Goal: Transaction & Acquisition: Purchase product/service

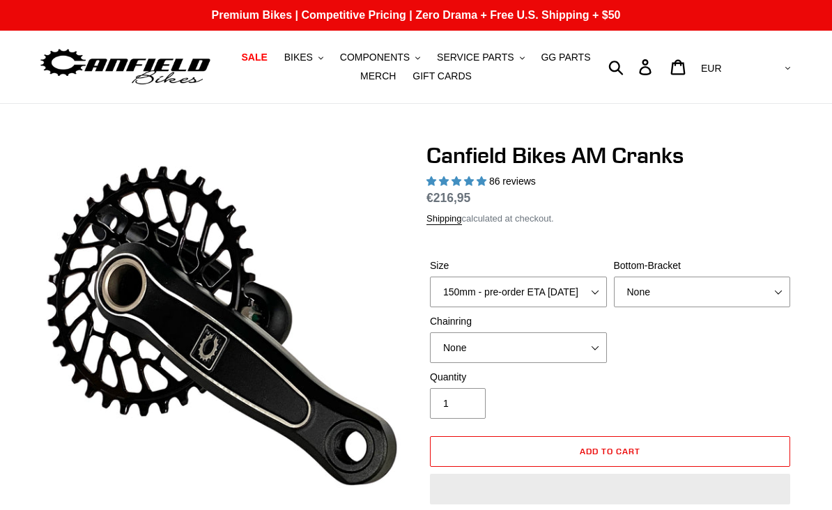
select select "highest-rating"
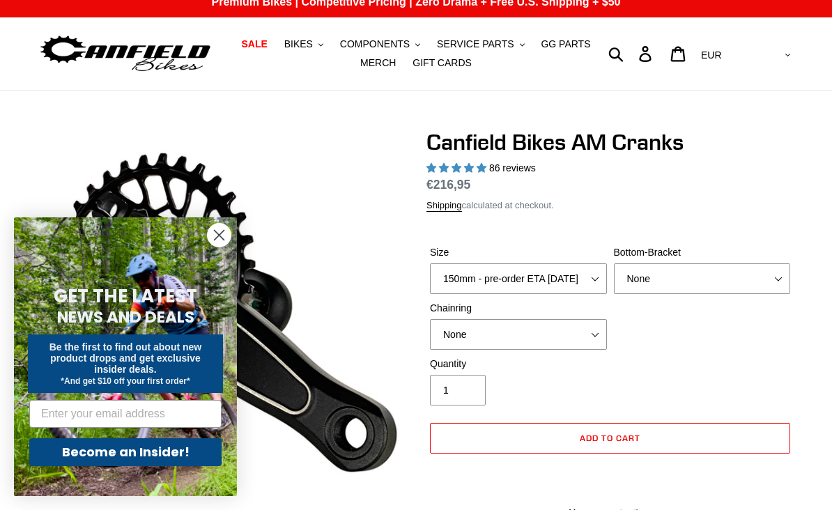
scroll to position [15, 0]
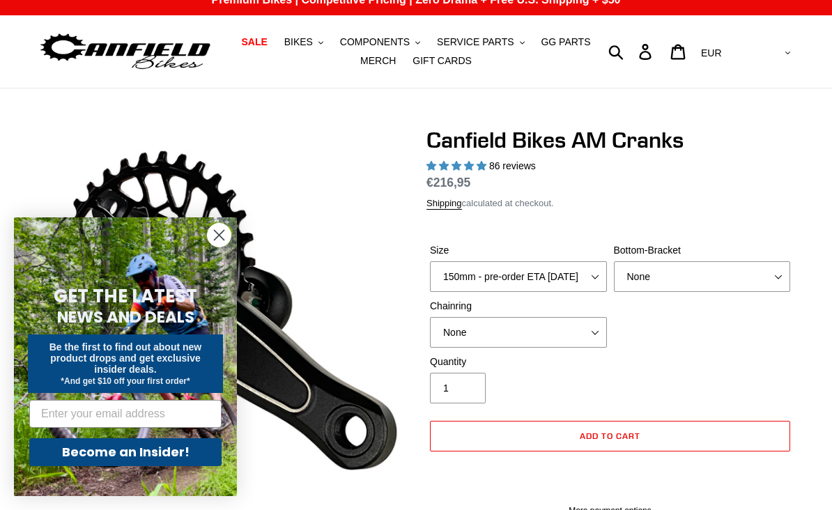
click at [219, 242] on circle "Close dialog" at bounding box center [219, 235] width 23 height 23
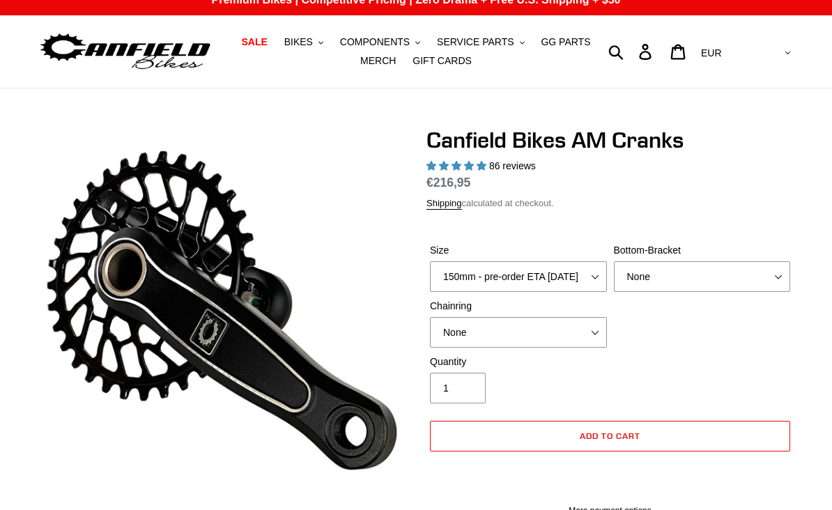
click at [669, 188] on dl "Regular price €216,95 Sale price €216,95 On Sale! Unit price / per" at bounding box center [609, 182] width 367 height 18
click at [583, 274] on select "150mm - pre-order ETA [DATE] 155mm - pre-order ETA [DATE] 160mm - pre-order ETA…" at bounding box center [518, 276] width 177 height 31
click at [581, 282] on select "150mm - pre-order ETA [DATE] 155mm - pre-order ETA [DATE] 160mm - pre-order ETA…" at bounding box center [518, 276] width 177 height 31
select select "155mm - pre-order ETA [DATE]"
click at [773, 282] on select "None BSA Threaded 68/73mm Press Fit PF92" at bounding box center [702, 276] width 177 height 31
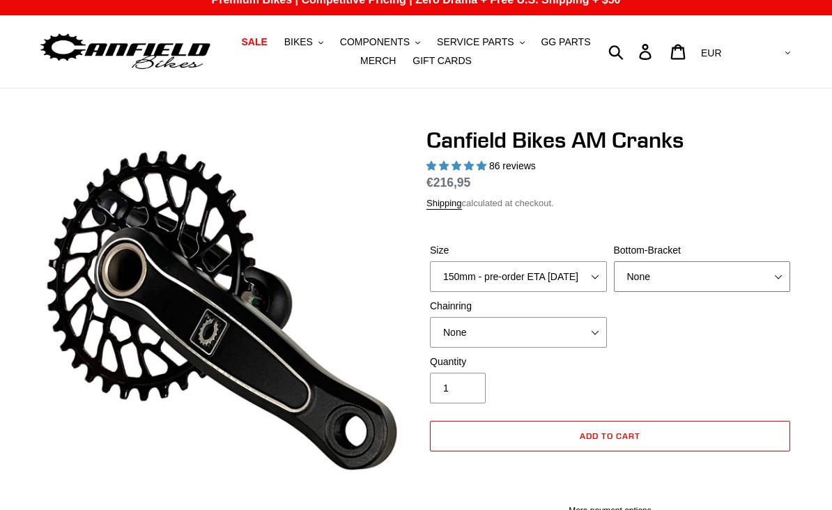
select select "Press Fit PF92"
click at [564, 332] on select "None 30t Round (Boost 148) 30t Oval (Boost 148) 32t Round (Boost 148) 32t Oval …" at bounding box center [518, 332] width 177 height 31
click at [590, 326] on select "None 30t Round (Boost 148) 30t Oval (Boost 148) 32t Round (Boost 148) 32t Oval …" at bounding box center [518, 332] width 177 height 31
click at [588, 334] on select "None 30t Round (Boost 148) 30t Oval (Boost 148) 32t Round (Boost 148) 32t Oval …" at bounding box center [518, 332] width 177 height 31
click at [600, 341] on select "None 30t Round (Boost 148) 30t Oval (Boost 148) 32t Round (Boost 148) 32t Oval …" at bounding box center [518, 332] width 177 height 31
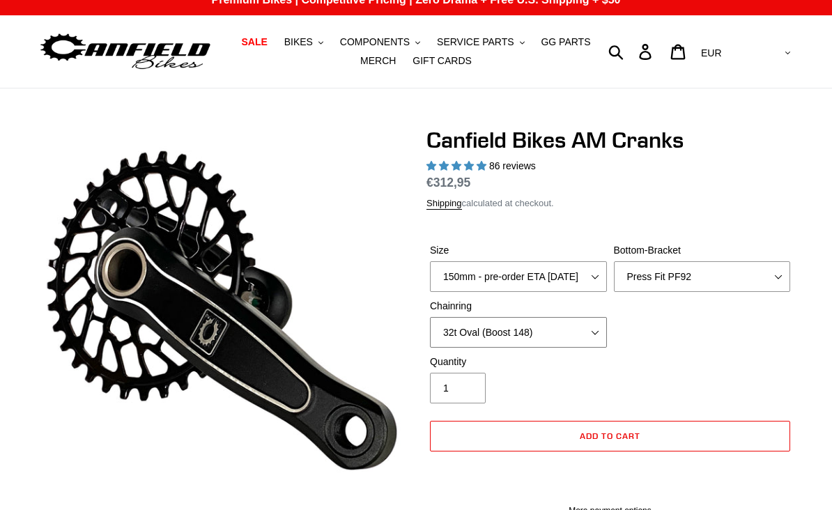
click at [595, 343] on select "None 30t Round (Boost 148) 30t Oval (Boost 148) 32t Round (Boost 148) 32t Oval …" at bounding box center [518, 332] width 177 height 31
click at [605, 343] on select "None 30t Round (Boost 148) 30t Oval (Boost 148) 32t Round (Boost 148) 32t Oval …" at bounding box center [518, 332] width 177 height 31
select select "30t Round (Boost 148)"
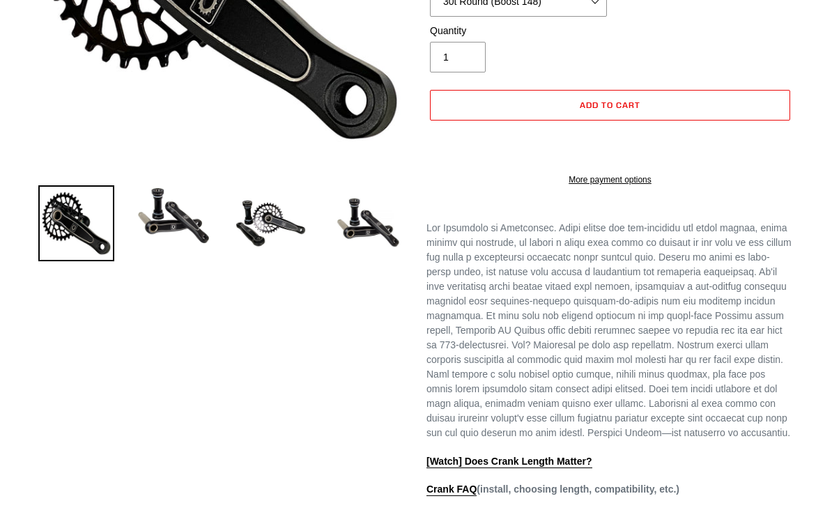
click at [171, 211] on img at bounding box center [173, 215] width 76 height 61
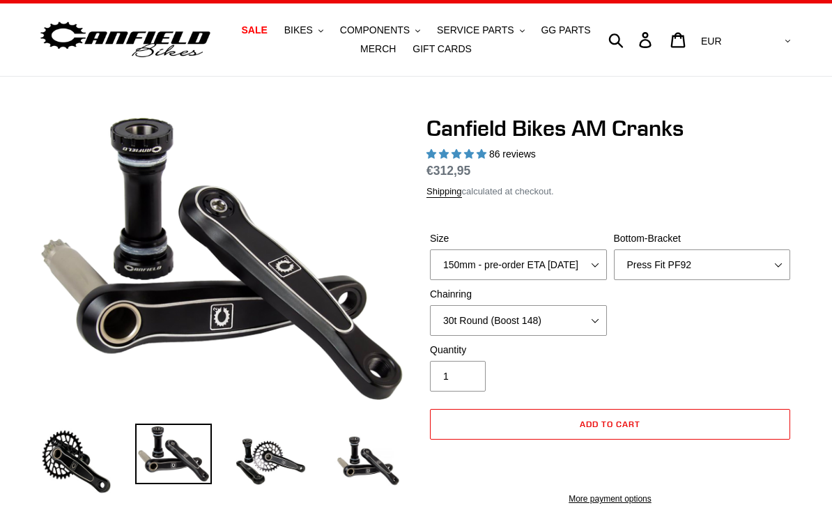
scroll to position [0, 0]
